Goal: Check status: Check status

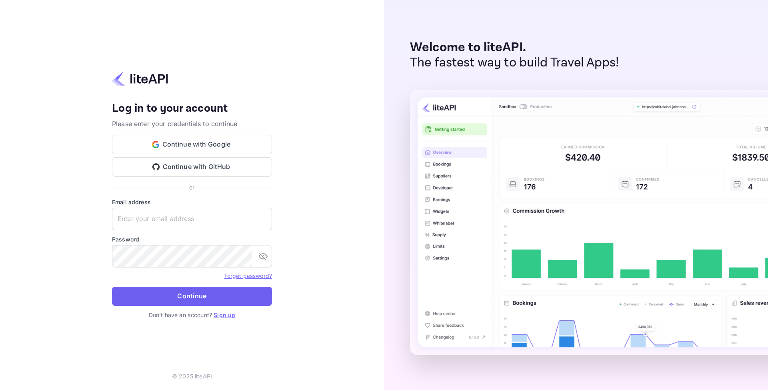
type input "[EMAIL_ADDRESS][DOMAIN_NAME]"
click at [172, 290] on button "Continue" at bounding box center [192, 295] width 160 height 19
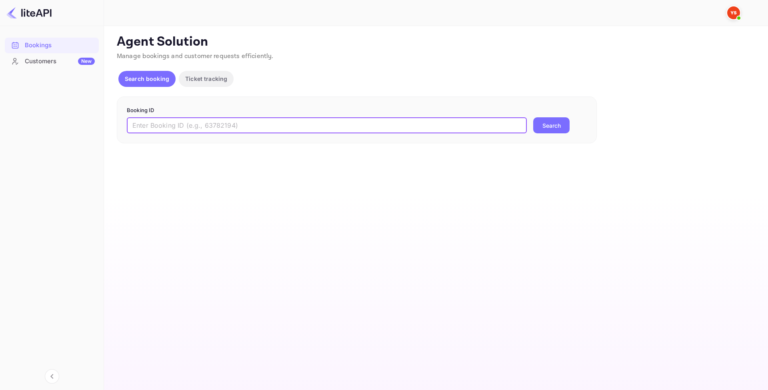
paste input "9178203"
type input "9178203"
click at [546, 131] on button "Search" at bounding box center [551, 125] width 36 height 16
